Goal: Transaction & Acquisition: Purchase product/service

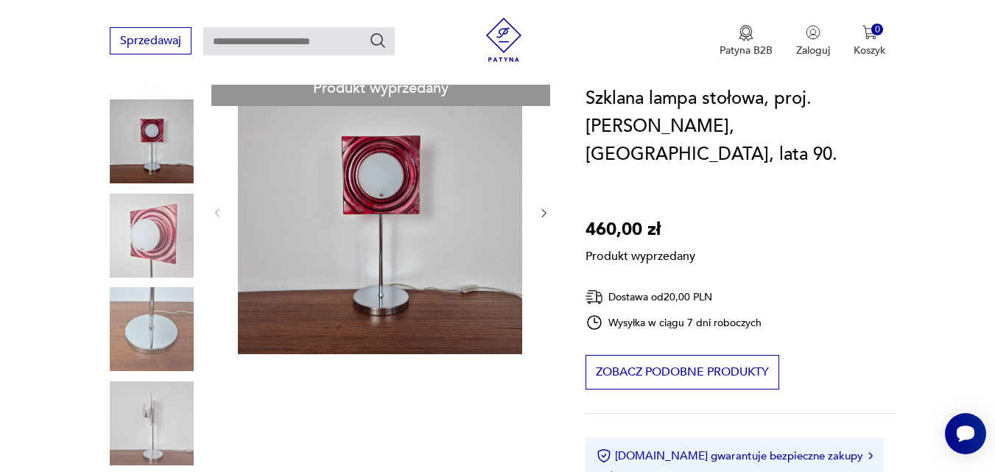
scroll to position [147, 0]
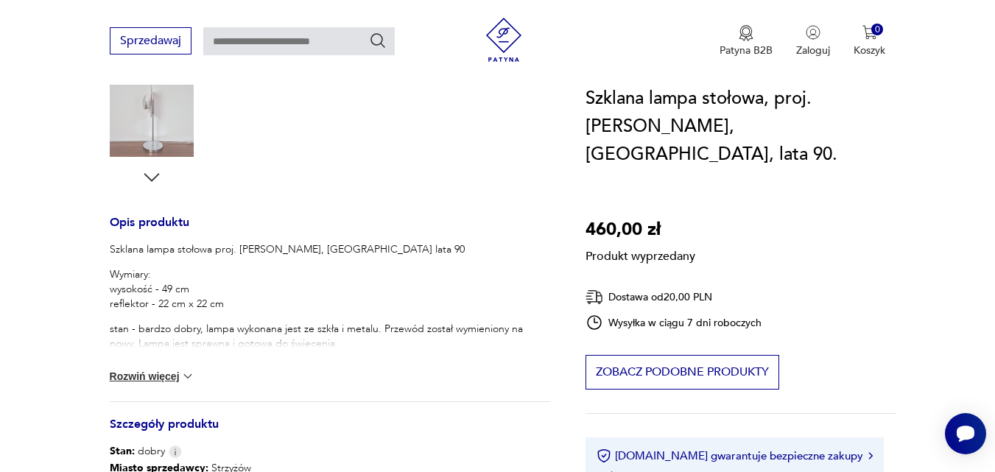
scroll to position [442, 0]
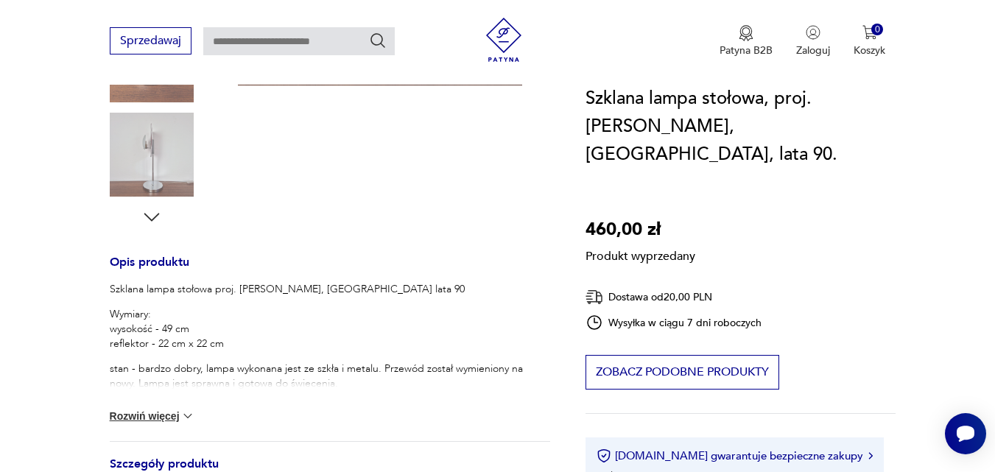
click at [167, 413] on button "Rozwiń więcej" at bounding box center [152, 416] width 85 height 15
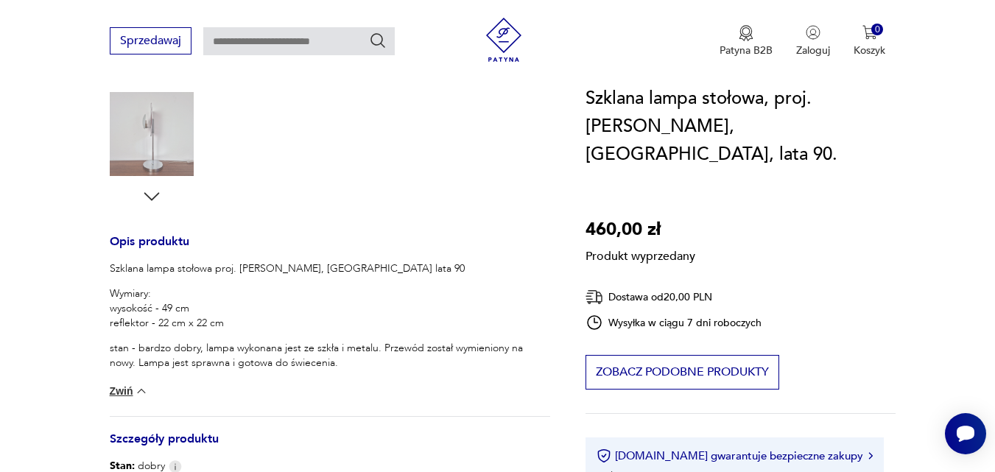
scroll to position [147, 0]
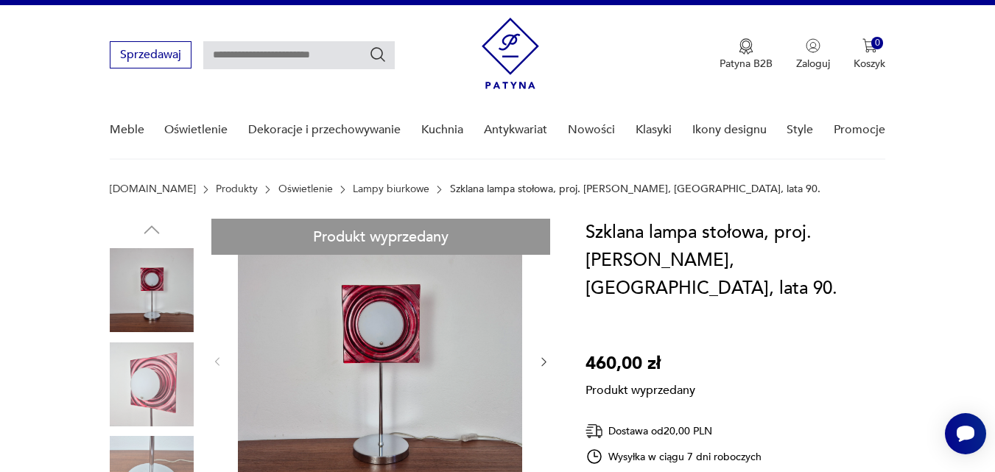
scroll to position [0, 0]
